Goal: Information Seeking & Learning: Find specific fact

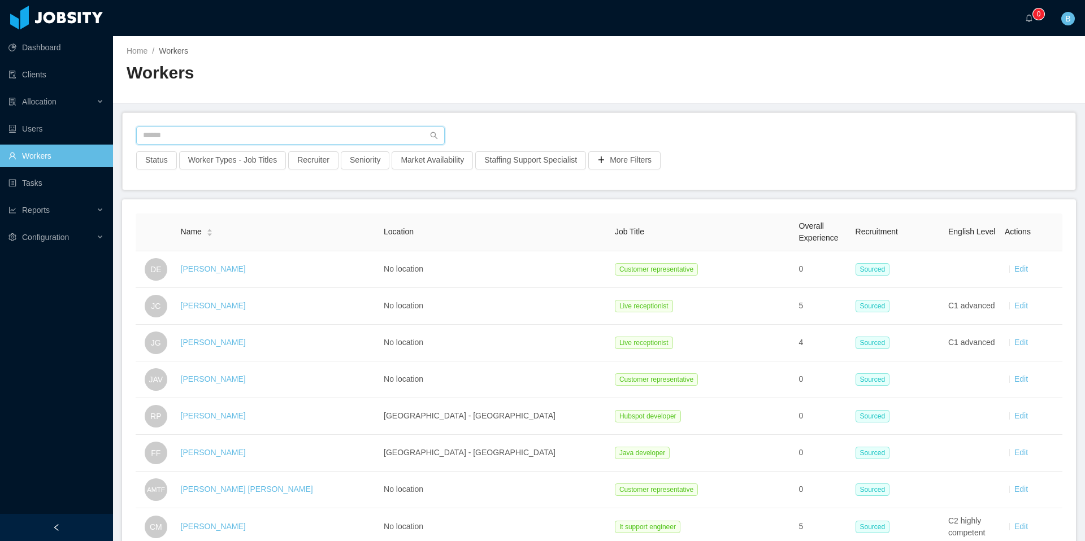
click at [222, 134] on input "text" at bounding box center [290, 136] width 308 height 18
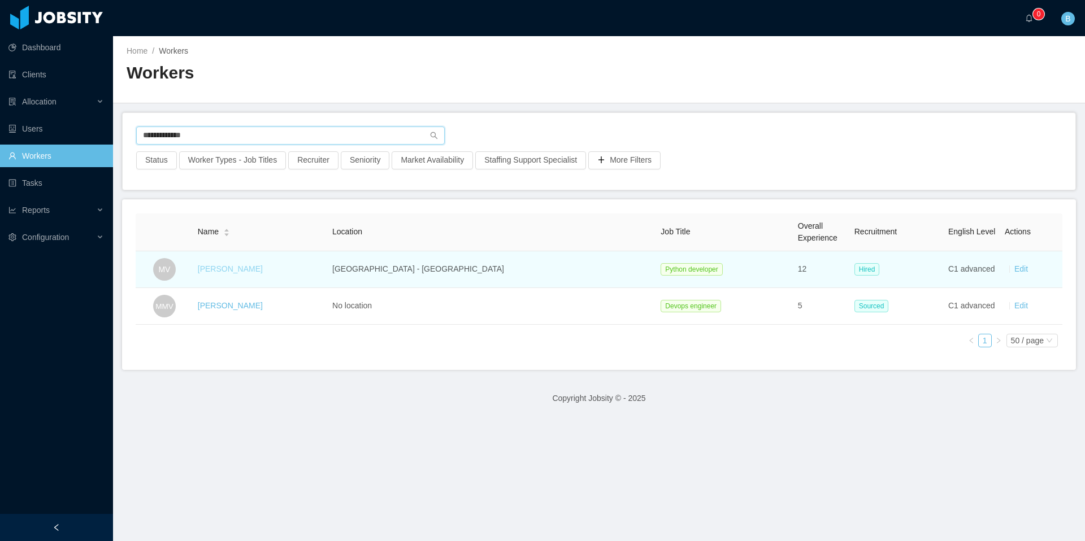
type input "**********"
click at [240, 270] on link "[PERSON_NAME]" at bounding box center [230, 268] width 65 height 9
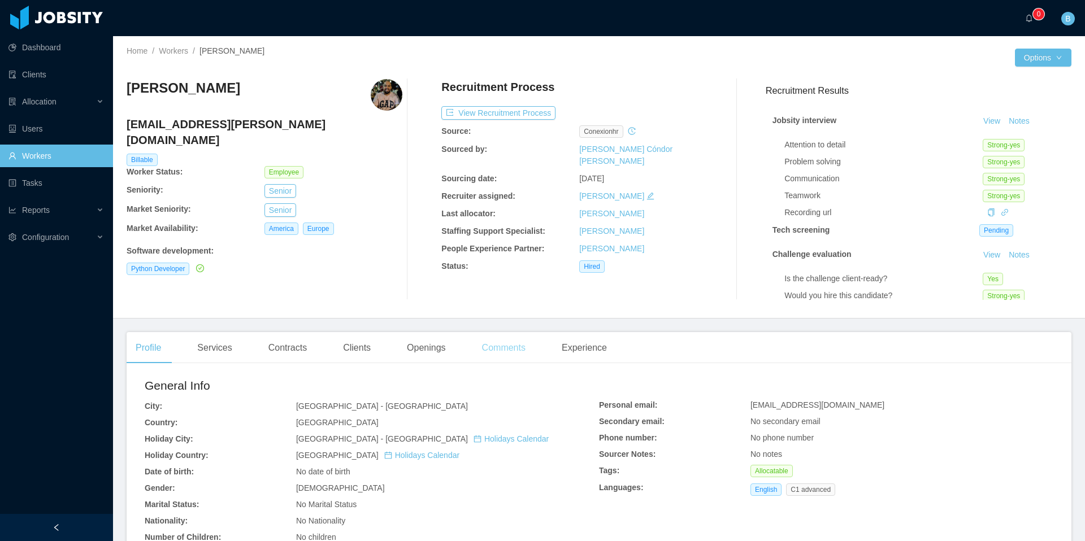
click at [521, 299] on div "Recruitment Process View Recruitment Process Source: conexionhr Sourced by: [PE…" at bounding box center [579, 189] width 276 height 221
click at [497, 348] on div "Comments" at bounding box center [504, 348] width 62 height 32
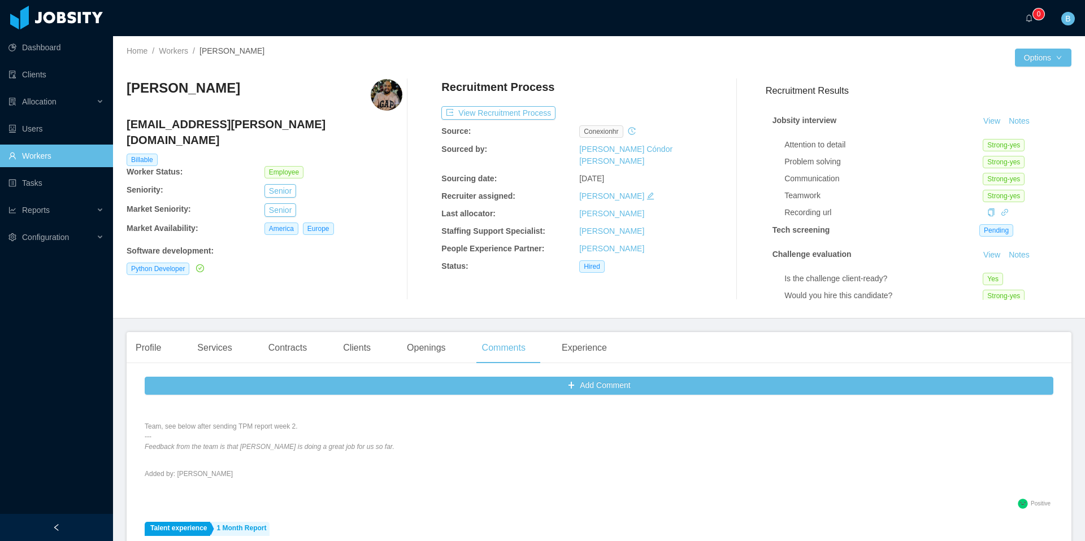
scroll to position [84, 0]
